Goal: Information Seeking & Learning: Check status

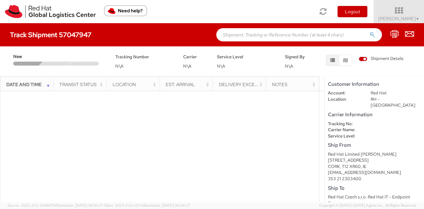
click at [68, 62] on div at bounding box center [55, 64] width 33 height 4
click at [121, 63] on div "Tracking Number N\A" at bounding box center [144, 61] width 68 height 17
click at [190, 62] on div "Carrier N\A" at bounding box center [195, 61] width 34 height 17
drag, startPoint x: 216, startPoint y: 62, endPoint x: 237, endPoint y: 66, distance: 21.2
click at [216, 62] on div "Service Level N\A" at bounding box center [246, 61] width 68 height 17
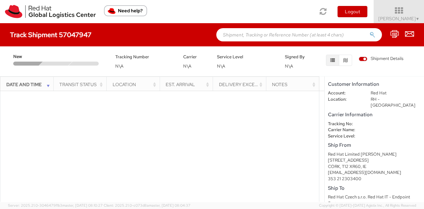
click at [287, 64] on span "N\A" at bounding box center [289, 66] width 8 height 6
drag, startPoint x: 57, startPoint y: 61, endPoint x: 33, endPoint y: 60, distance: 24.2
click at [33, 60] on div "New" at bounding box center [59, 59] width 102 height 13
click at [83, 31] on h4 "Track Shipment 57047947" at bounding box center [50, 34] width 81 height 7
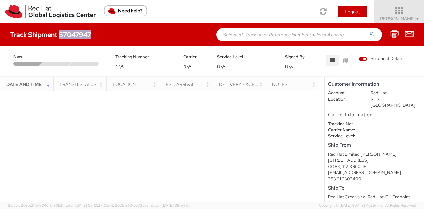
click at [335, 58] on button "button" at bounding box center [332, 60] width 13 height 11
click at [346, 60] on icon "button" at bounding box center [345, 60] width 5 height 5
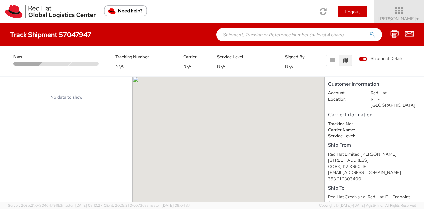
click at [324, 61] on div "Shipment Details" at bounding box center [365, 60] width 102 height 15
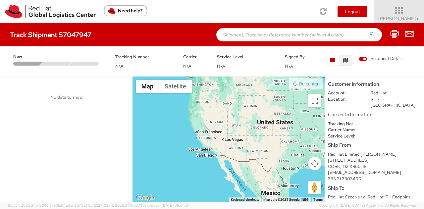
click at [332, 60] on icon "button" at bounding box center [332, 60] width 5 height 5
